Goal: Entertainment & Leisure: Consume media (video, audio)

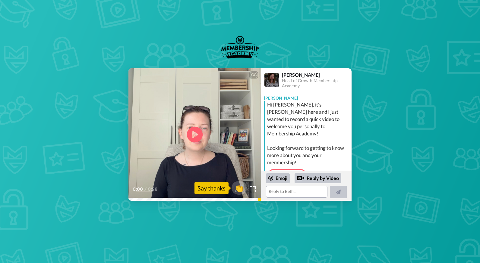
click at [195, 137] on icon "Play/Pause" at bounding box center [195, 135] width 16 height 29
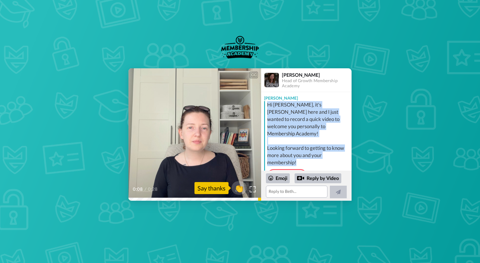
drag, startPoint x: 308, startPoint y: 156, endPoint x: 269, endPoint y: 106, distance: 63.3
click at [269, 106] on div "Hi [PERSON_NAME], it's [PERSON_NAME] here and I just wanted to record a quick v…" at bounding box center [308, 133] width 83 height 65
copy div "Hi [PERSON_NAME], it's [PERSON_NAME] here and I just wanted to record a quick v…"
click at [320, 151] on div "Hi [PERSON_NAME], it's [PERSON_NAME] here and I just wanted to record a quick v…" at bounding box center [308, 133] width 83 height 65
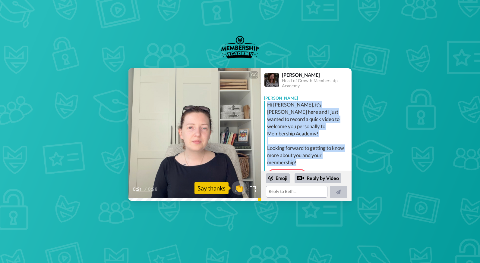
drag, startPoint x: 299, startPoint y: 154, endPoint x: 269, endPoint y: 107, distance: 56.3
click at [269, 107] on div "Hi [PERSON_NAME], it's [PERSON_NAME] here and I just wanted to record a quick v…" at bounding box center [308, 133] width 83 height 65
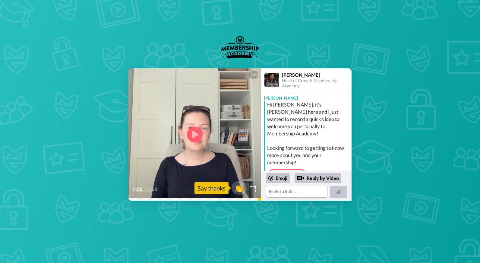
click at [195, 137] on icon "Play/Pause" at bounding box center [195, 135] width 16 height 29
click at [180, 157] on video at bounding box center [194, 134] width 133 height 133
click at [195, 134] on icon "Play/Pause" at bounding box center [195, 135] width 16 height 29
